Goal: Task Accomplishment & Management: Complete application form

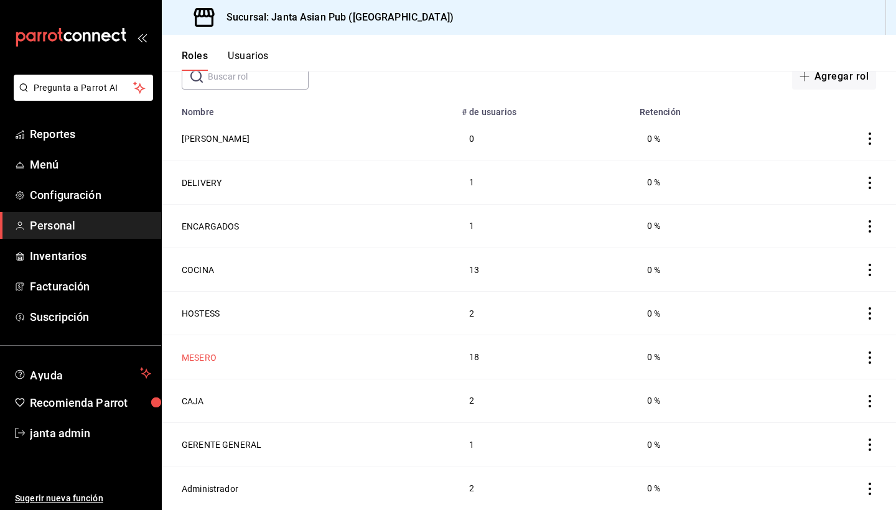
click at [208, 353] on button "MESERO" at bounding box center [199, 357] width 35 height 12
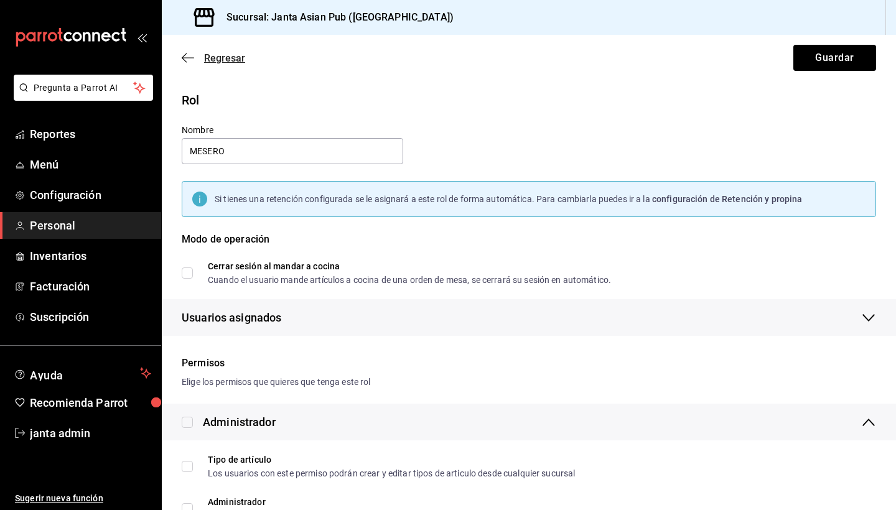
click at [185, 58] on icon "button" at bounding box center [188, 57] width 12 height 11
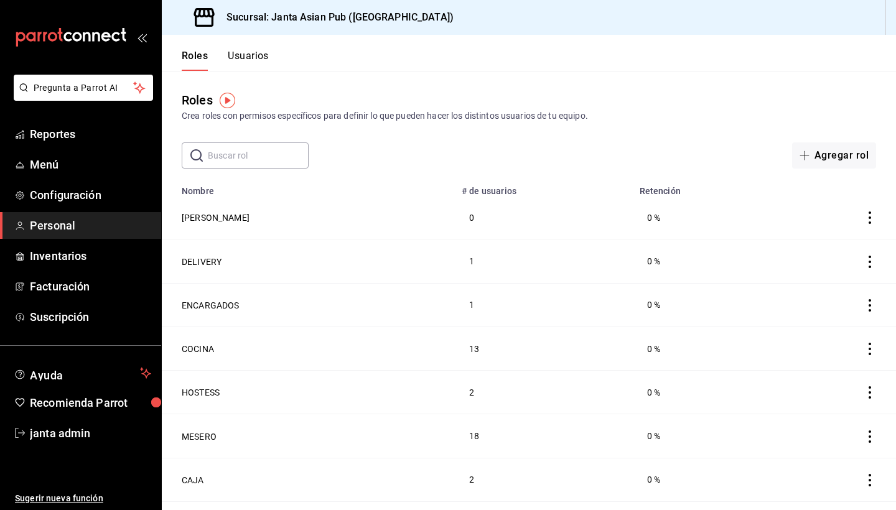
click at [242, 57] on button "Usuarios" at bounding box center [248, 60] width 41 height 21
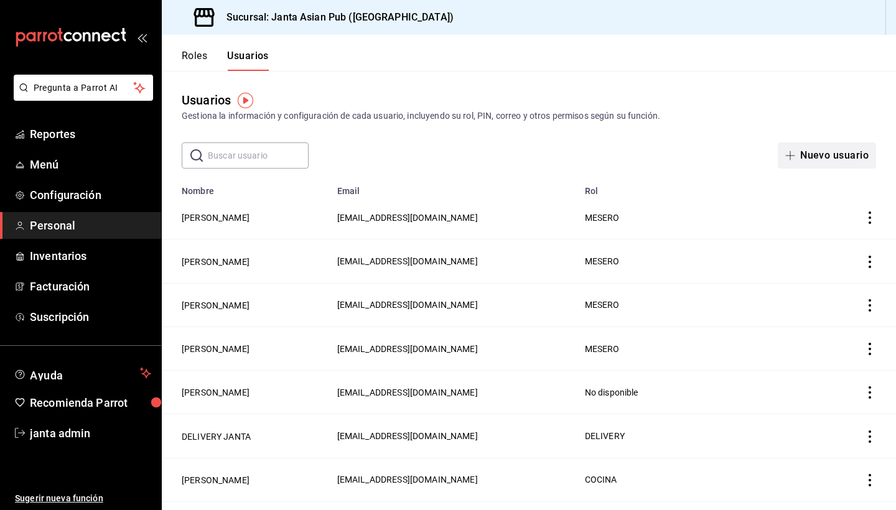
click at [825, 158] on button "Nuevo usuario" at bounding box center [826, 155] width 98 height 26
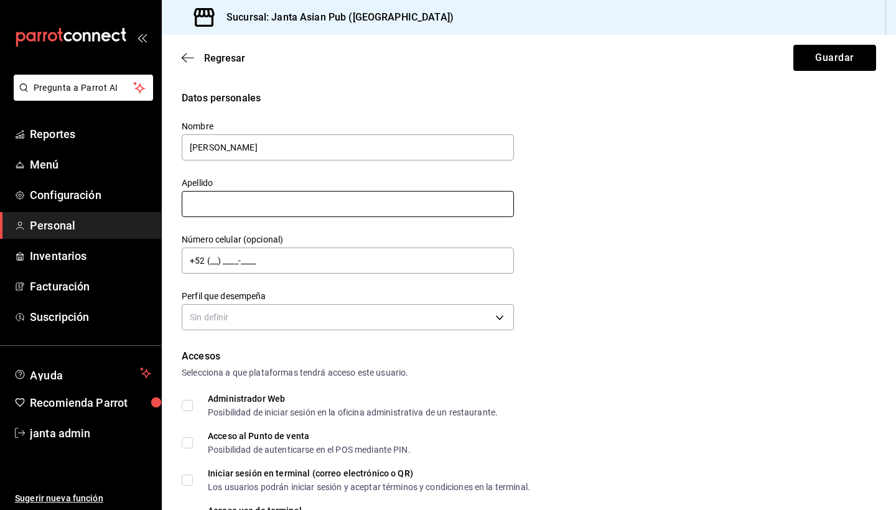
type input "[PERSON_NAME]"
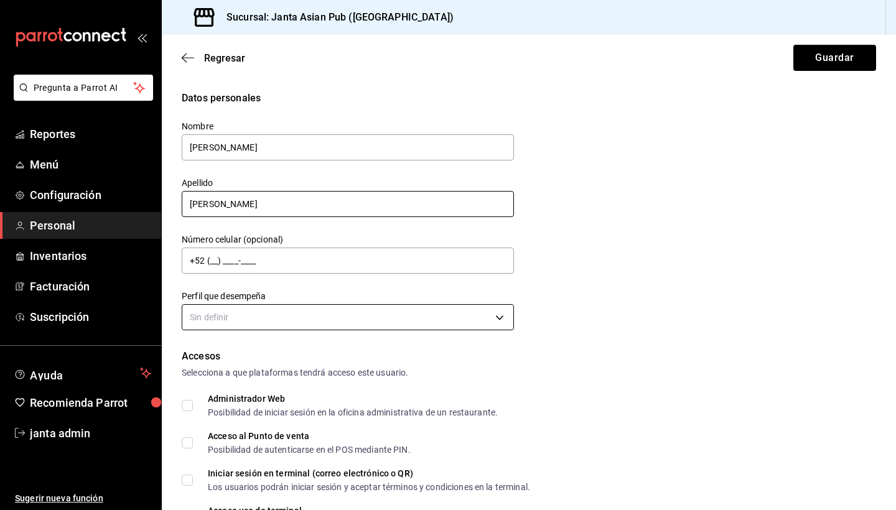
type input "[PERSON_NAME]"
click at [305, 312] on body "Pregunta a Parrot AI Reportes Menú Configuración Personal Inventarios Facturaci…" at bounding box center [448, 255] width 896 height 510
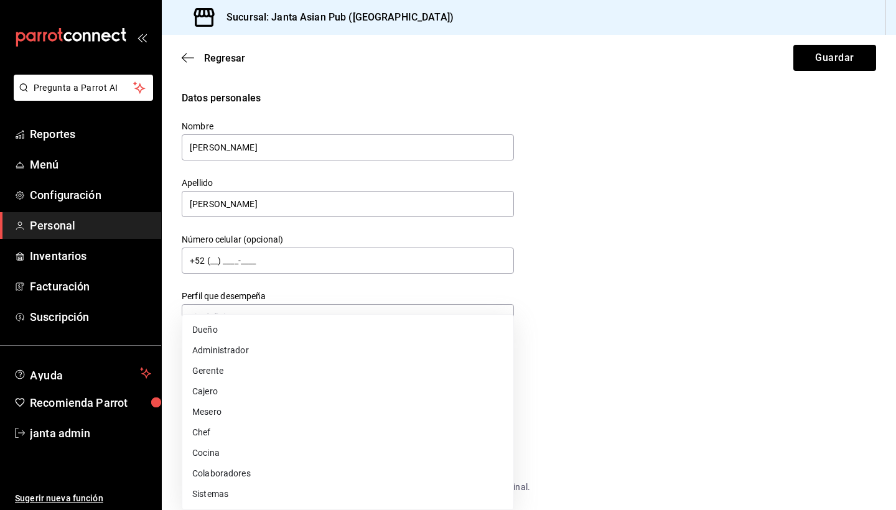
click at [301, 410] on li "Mesero" at bounding box center [347, 412] width 331 height 21
type input "WAITER"
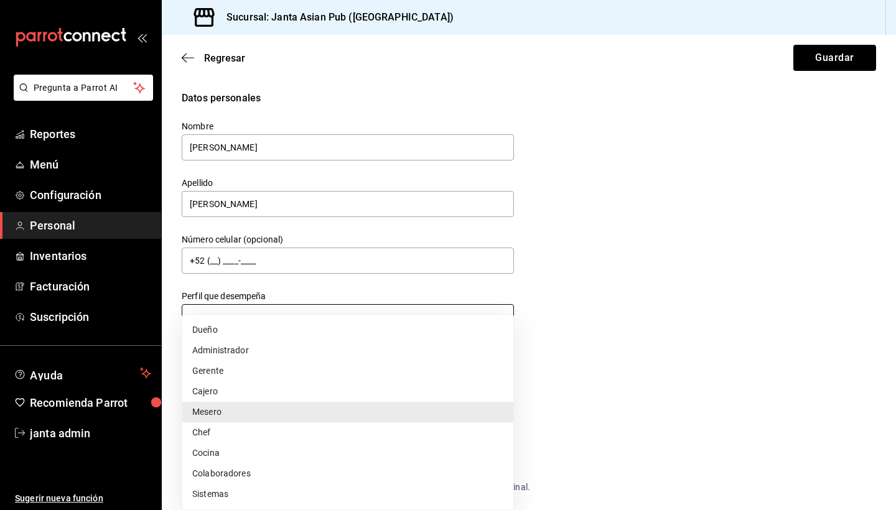
click at [384, 321] on body "Pregunta a Parrot AI Reportes Menú Configuración Personal Inventarios Facturaci…" at bounding box center [448, 255] width 896 height 510
click at [593, 331] on div at bounding box center [448, 255] width 896 height 510
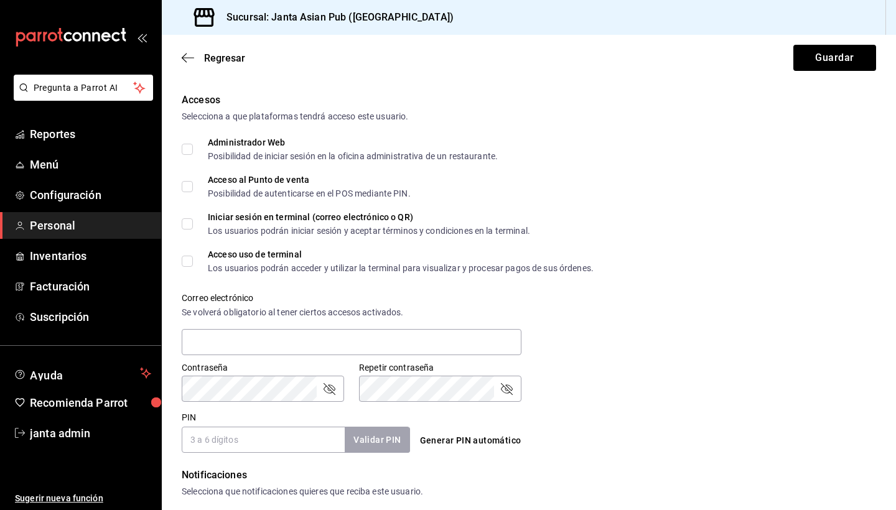
scroll to position [258, 0]
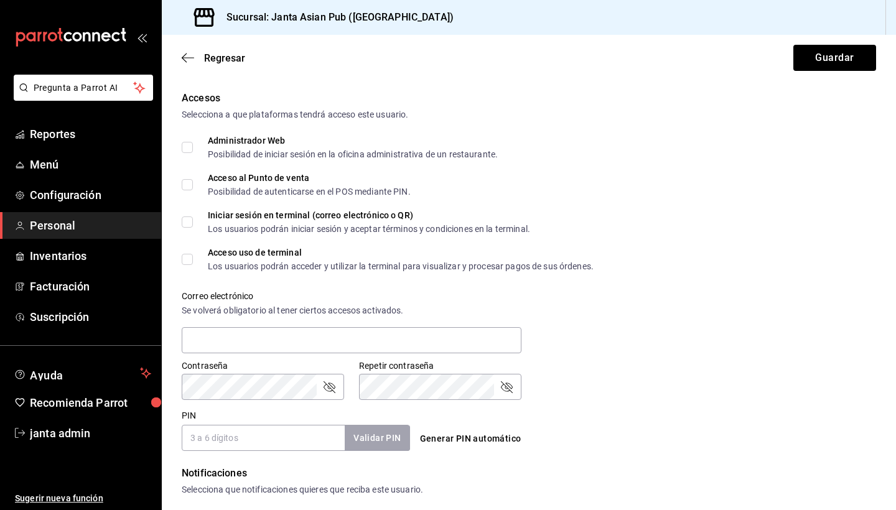
click at [190, 183] on input "Acceso al Punto de venta Posibilidad de autenticarse en el POS mediante PIN." at bounding box center [187, 184] width 11 height 11
checkbox input "true"
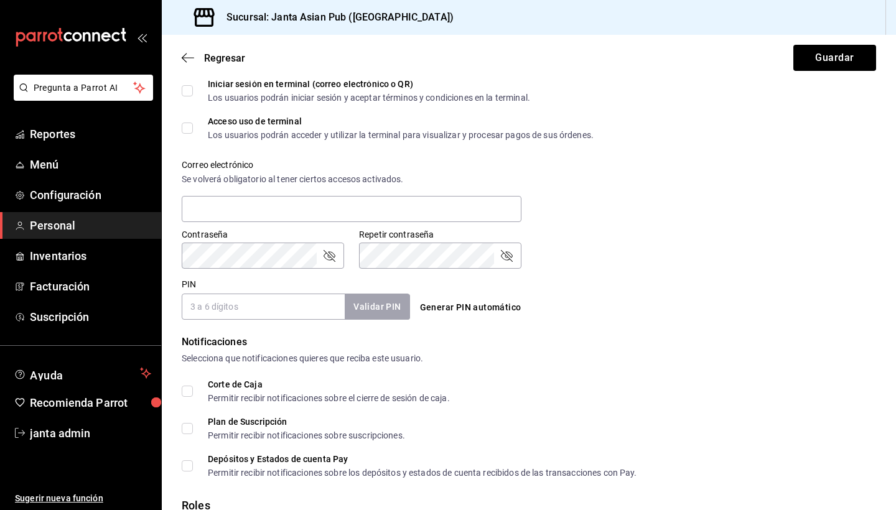
scroll to position [401, 0]
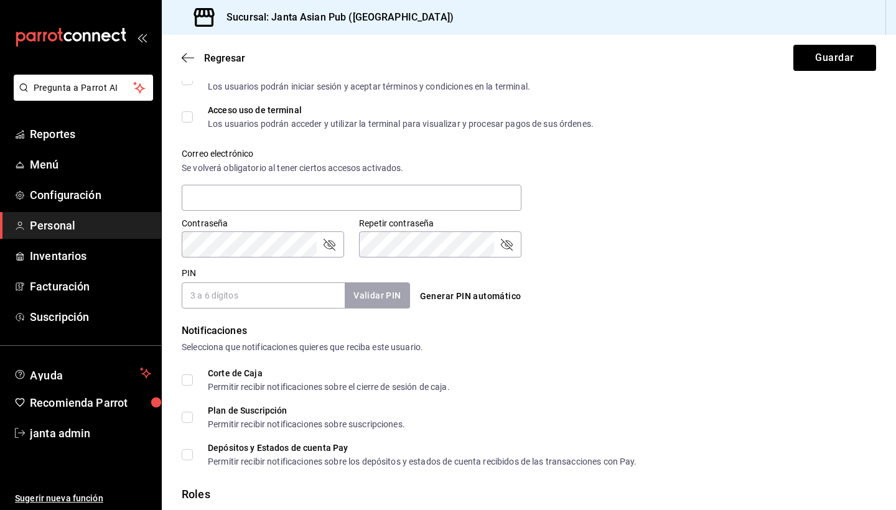
click at [340, 302] on input "PIN" at bounding box center [263, 295] width 163 height 26
type input "880426"
click at [364, 297] on button "Validar PIN" at bounding box center [376, 295] width 66 height 27
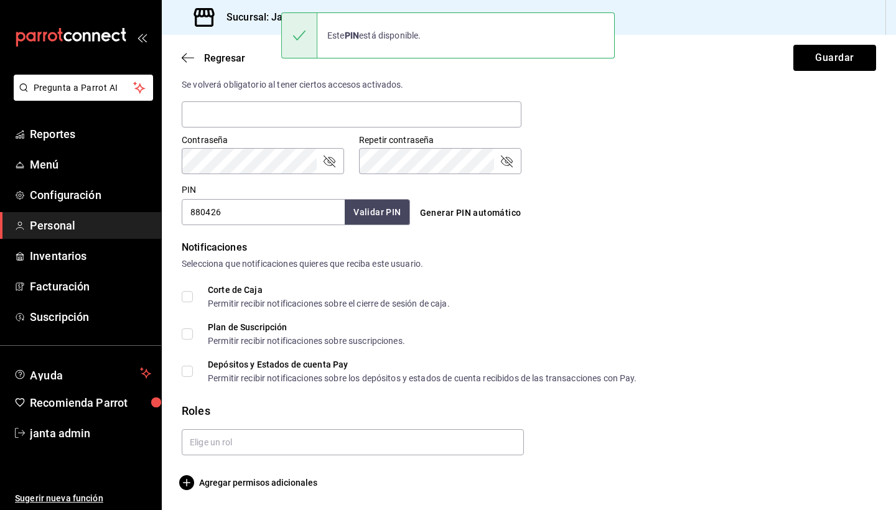
scroll to position [0, 0]
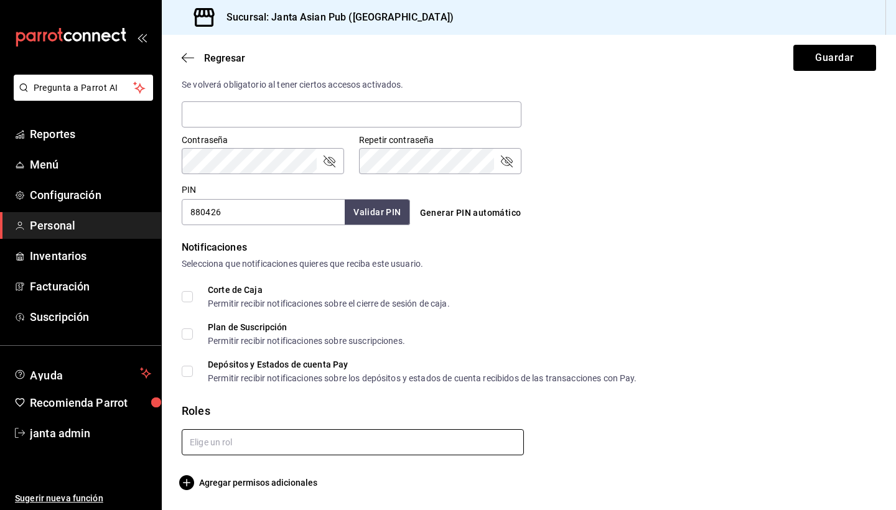
click at [430, 443] on input "text" at bounding box center [353, 442] width 342 height 26
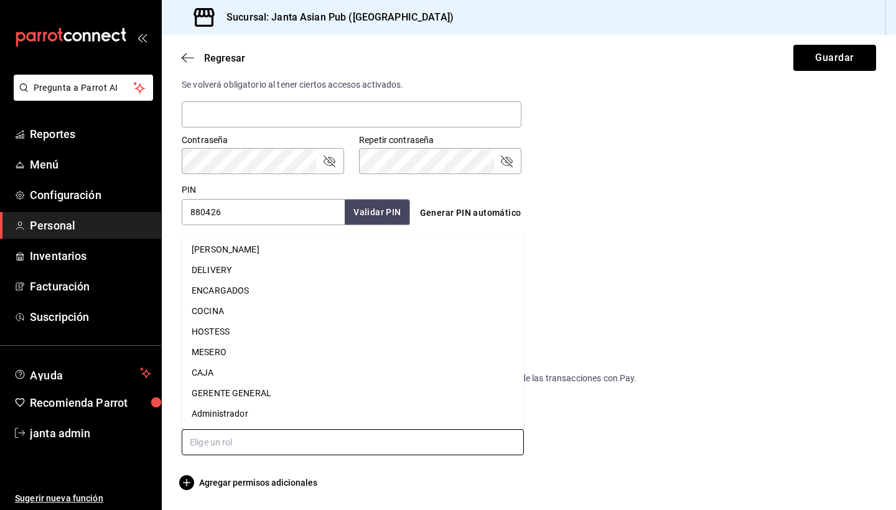
click at [430, 443] on input "text" at bounding box center [353, 442] width 342 height 26
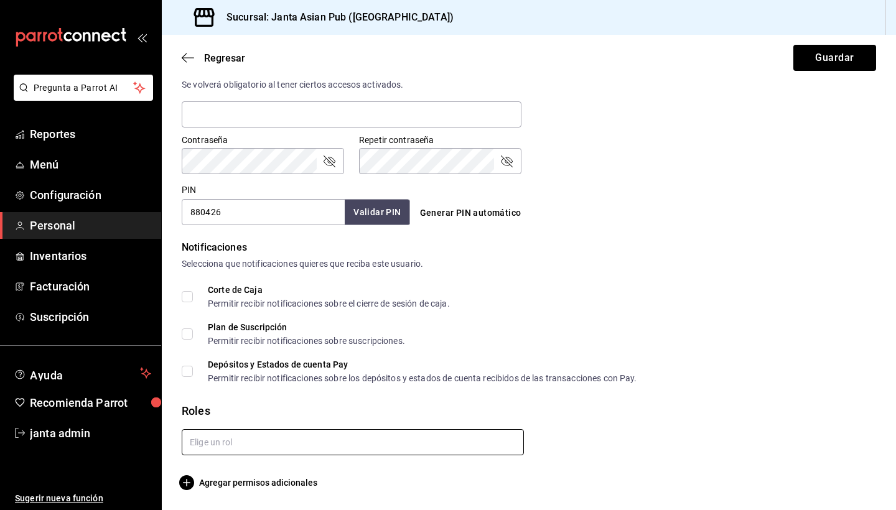
click at [430, 443] on input "text" at bounding box center [353, 442] width 342 height 26
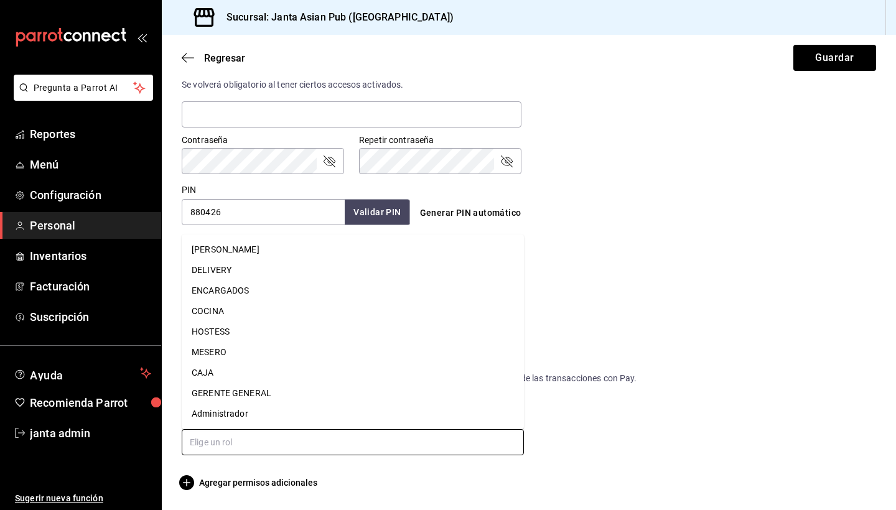
click at [270, 284] on li "ENCARGADOS" at bounding box center [353, 290] width 342 height 21
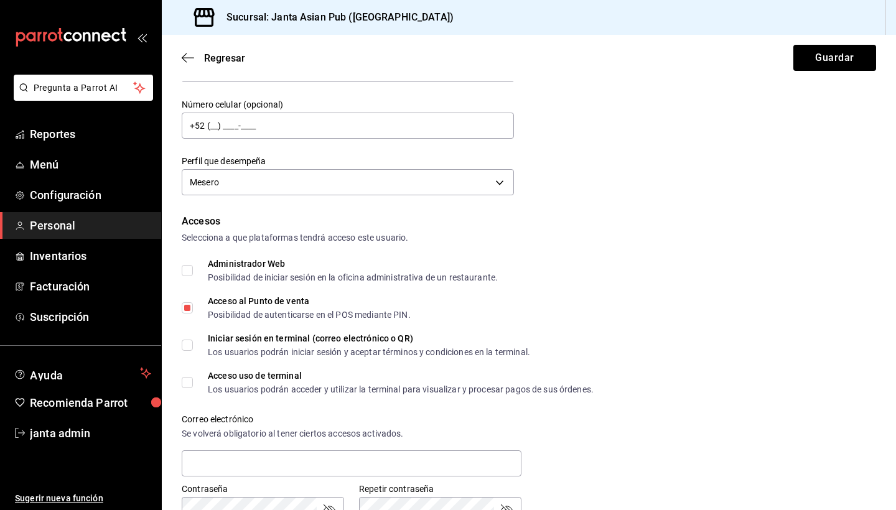
scroll to position [134, 0]
click at [812, 63] on button "Guardar" at bounding box center [834, 58] width 83 height 26
